Goal: Communication & Community: Participate in discussion

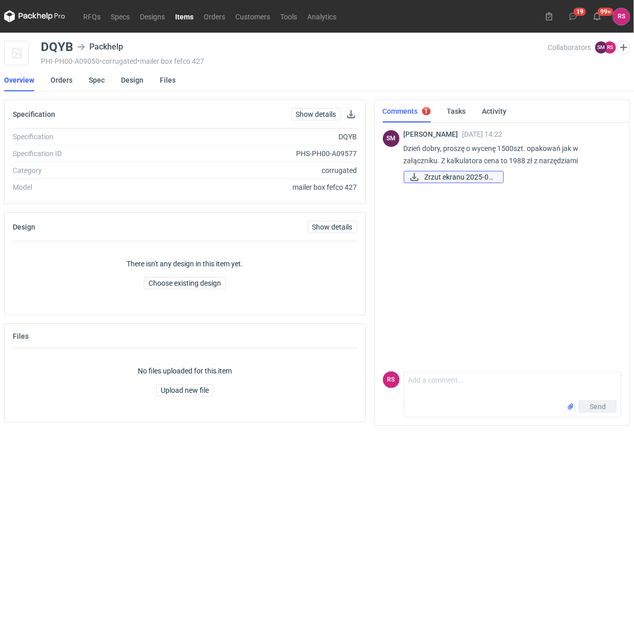
click at [452, 174] on span "Zrzut ekranu 2025-09..." at bounding box center [459, 176] width 70 height 11
click at [319, 111] on link "Show details" at bounding box center [315, 114] width 49 height 12
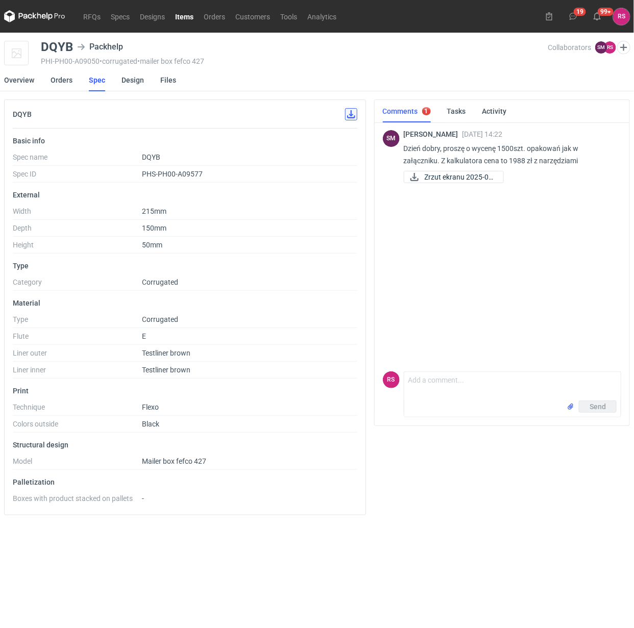
click at [348, 113] on button "button" at bounding box center [351, 114] width 12 height 12
